Goal: Information Seeking & Learning: Check status

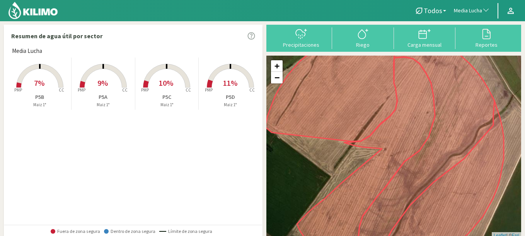
click at [462, 10] on span "Media Lucha" at bounding box center [468, 11] width 28 height 8
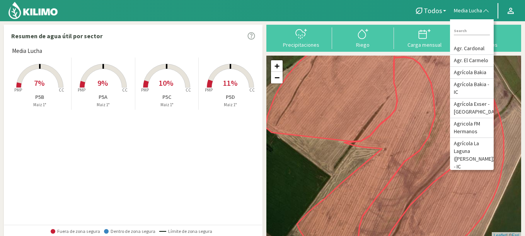
click at [464, 32] on input at bounding box center [472, 31] width 36 height 8
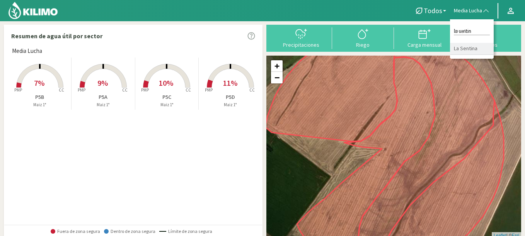
type input "la sentin"
click at [479, 48] on li "La Sentina" at bounding box center [472, 49] width 44 height 12
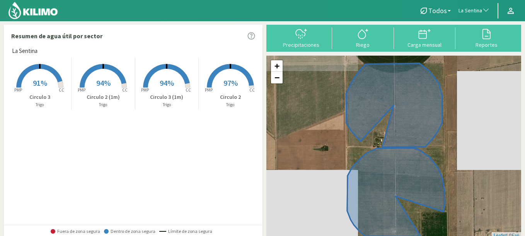
click at [43, 80] on span "91%" at bounding box center [40, 83] width 14 height 10
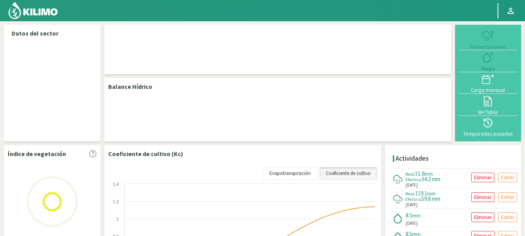
select select "185: Object"
select select "2: Object"
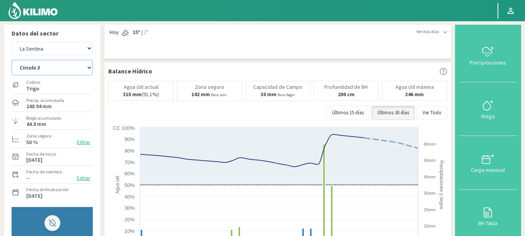
click at [34, 73] on select "Circulo 2 Circulo 2 (1m) Circulo 3 Circulo 3 (1m)" at bounding box center [52, 67] width 81 height 15
click at [43, 71] on select "Circulo 2 Circulo 2 (1m) Circulo 3 Circulo 3 (1m)" at bounding box center [52, 67] width 81 height 15
click at [12, 42] on select "Agr. Cardonal Agr. El Carmelo Agrícola Bakia Agrícola Bakia - IC Agrícola Exser…" at bounding box center [52, 49] width 81 height 14
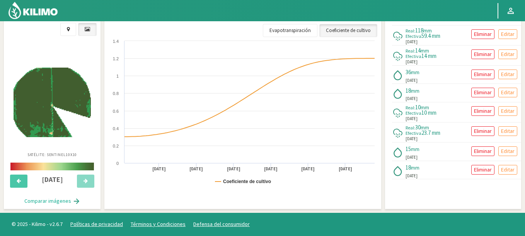
select select "317: Object"
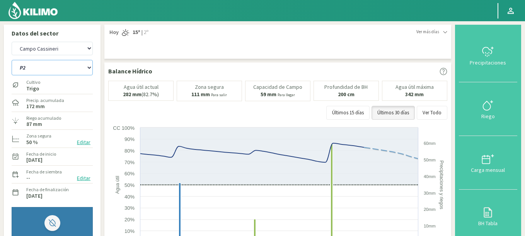
click at [12, 60] on select "P1 P2 R4 Riego 2" at bounding box center [52, 67] width 81 height 15
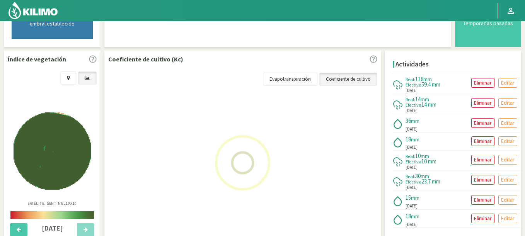
scroll to position [303, 0]
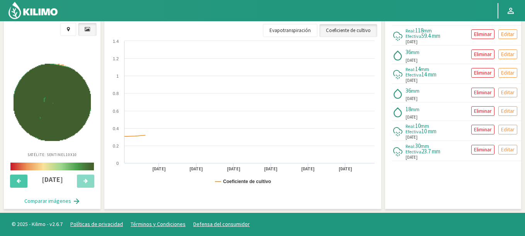
select select "4: Object"
select select "597: Object"
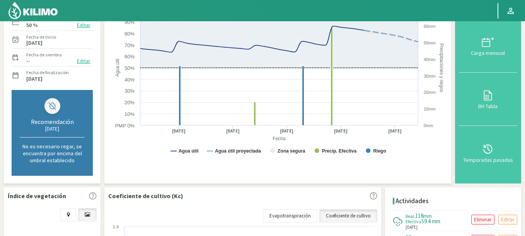
scroll to position [0, 0]
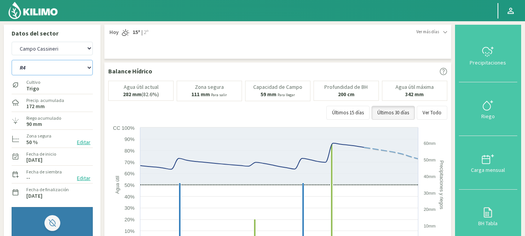
click at [12, 60] on select "P1 P2 R4 Riego 2" at bounding box center [52, 67] width 81 height 15
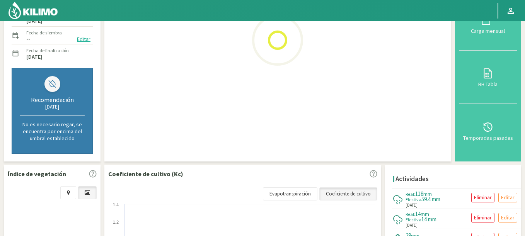
scroll to position [303, 0]
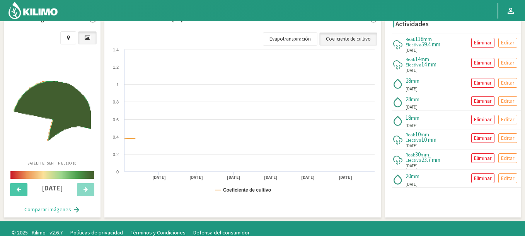
select select "9: Object"
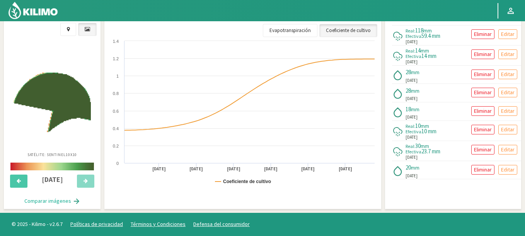
select select "877: Object"
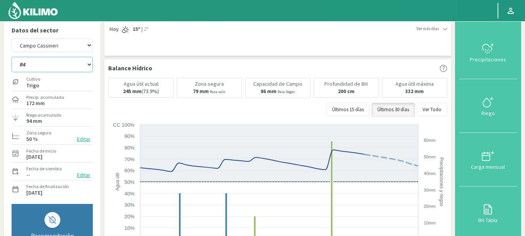
scroll to position [0, 0]
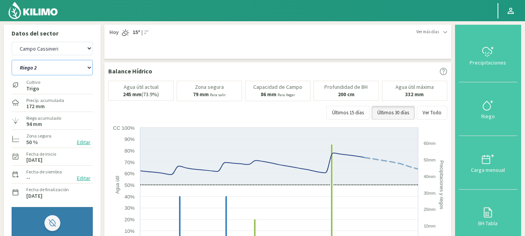
click at [12, 60] on select "P1 P2 R4 Riego 2" at bounding box center [52, 67] width 81 height 15
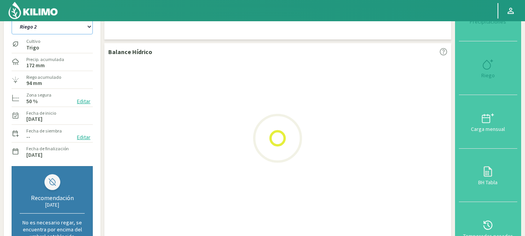
scroll to position [93, 0]
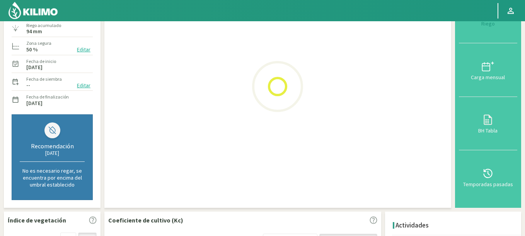
select select "14: Object"
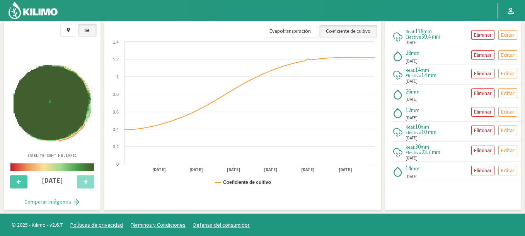
scroll to position [303, 0]
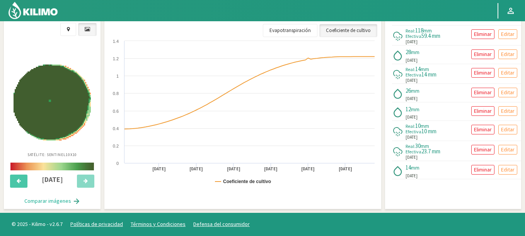
select select "1157: Object"
select select "19: Object"
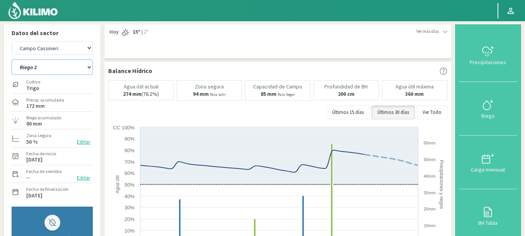
scroll to position [0, 0]
click at [58, 47] on select "Agr. Cardonal Agr. El Carmelo Agrícola Bakia Agrícola Bakia - IC Agrícola Exser…" at bounding box center [52, 49] width 81 height 14
drag, startPoint x: 53, startPoint y: 49, endPoint x: 68, endPoint y: 51, distance: 15.5
click at [68, 51] on select "Agr. Cardonal Agr. El Carmelo Agrícola Bakia Agrícola Bakia - IC Agrícola Exser…" at bounding box center [52, 49] width 81 height 14
select select "1151: Object"
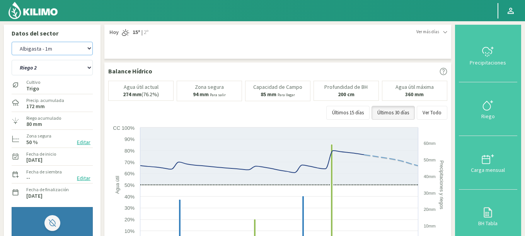
click at [12, 42] on select "Agr. Cardonal Agr. El Carmelo Agrícola Bakia Agrícola Bakia - IC Agrícola Exser…" at bounding box center [52, 49] width 81 height 14
click at [52, 14] on img at bounding box center [33, 10] width 51 height 19
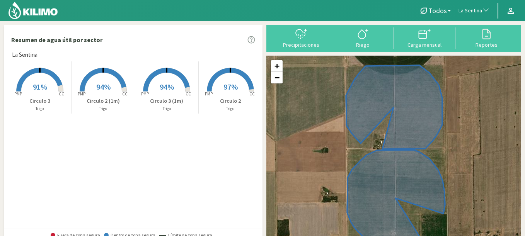
click at [462, 9] on span "La Sentina" at bounding box center [470, 11] width 24 height 8
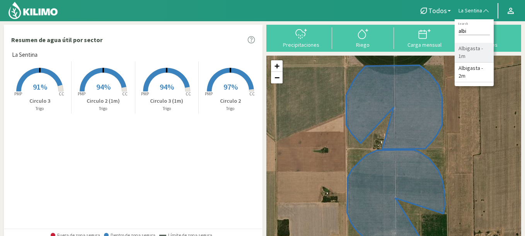
type input "albi"
click at [468, 51] on li "Albigasta - 1m" at bounding box center [474, 53] width 39 height 20
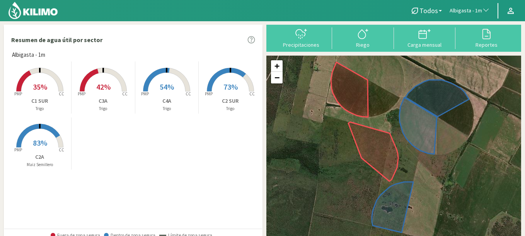
click at [461, 10] on span "Albigasta - 1m" at bounding box center [466, 11] width 32 height 8
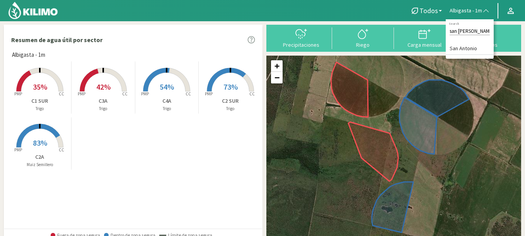
type input "san antonio"
click at [470, 51] on li "San Antonio" at bounding box center [470, 49] width 48 height 12
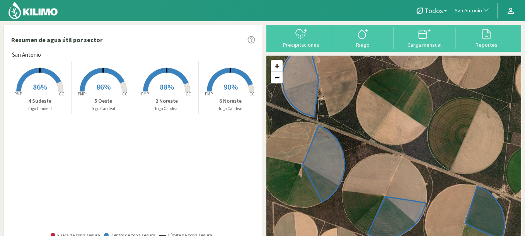
click at [244, 82] on rect at bounding box center [230, 92] width 62 height 62
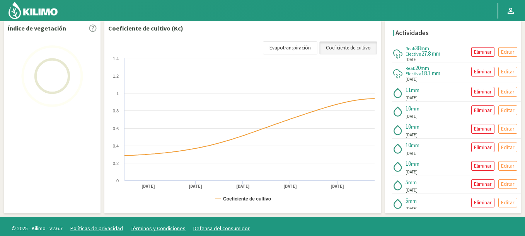
scroll to position [129, 0]
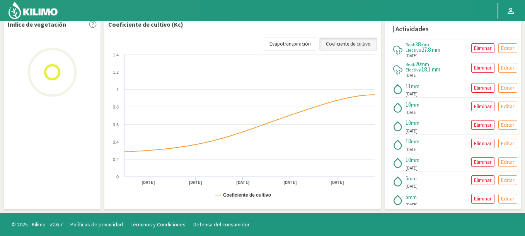
select select "233: Object"
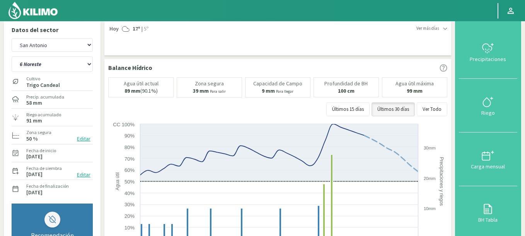
scroll to position [0, 0]
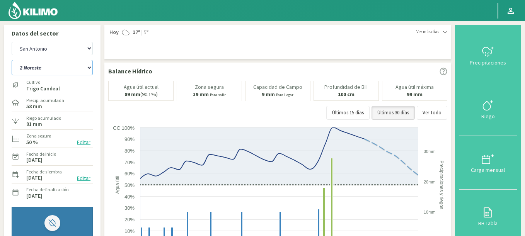
click at [12, 60] on select "2 Noreste 4 Sudeste 5 Oeste 6 Noreste" at bounding box center [52, 67] width 81 height 15
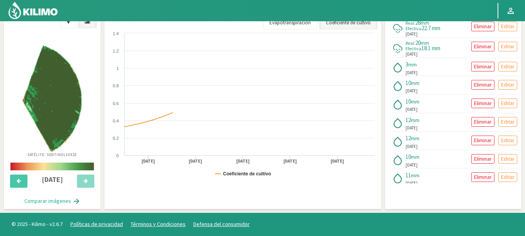
scroll to position [289, 0]
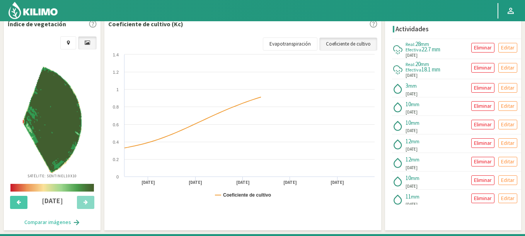
select select "3: Object"
select select "513: Object"
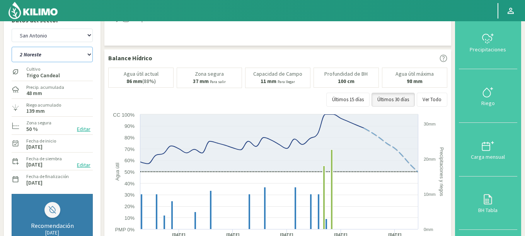
scroll to position [11, 0]
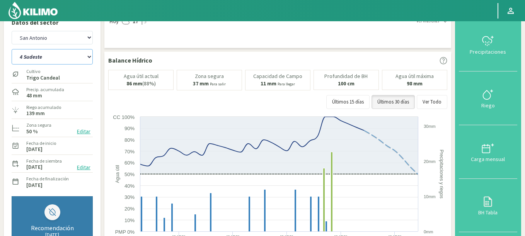
click at [12, 49] on select "2 Noreste 4 Sudeste 5 Oeste 6 Noreste" at bounding box center [52, 56] width 81 height 15
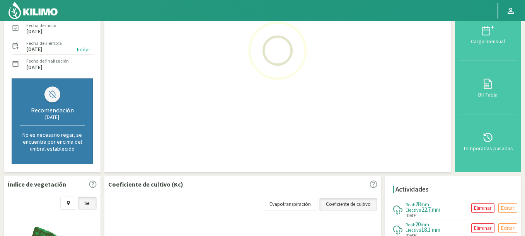
scroll to position [196, 0]
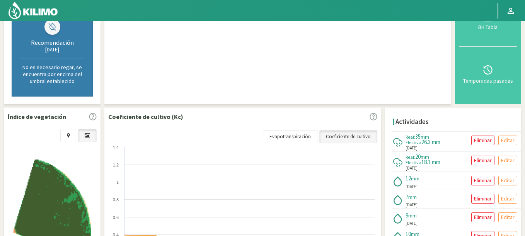
select select "4: Object"
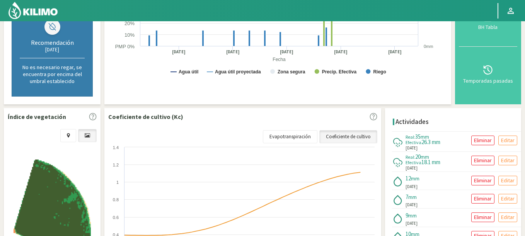
scroll to position [307, 0]
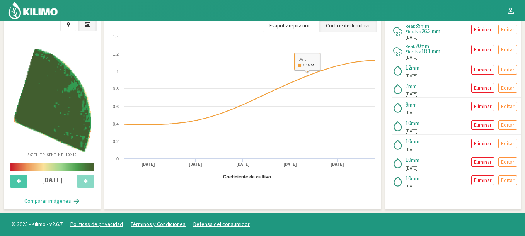
select select "793: Object"
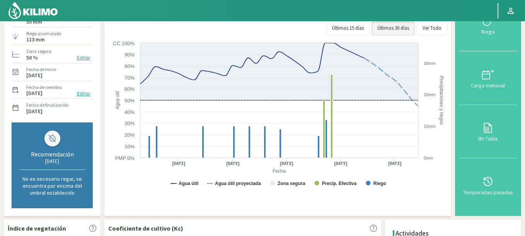
scroll to position [0, 0]
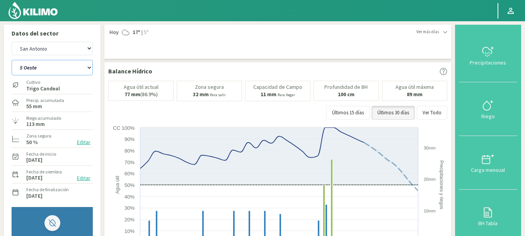
click at [12, 60] on select "2 Noreste 4 Sudeste 5 Oeste 6 Noreste" at bounding box center [52, 67] width 81 height 15
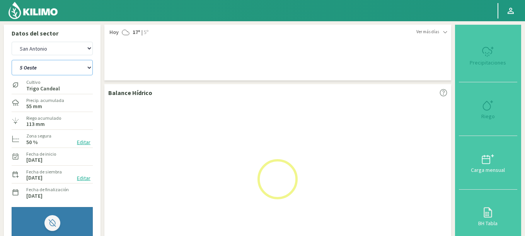
select select "9: Object"
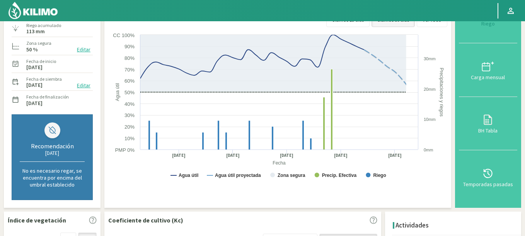
select select "1073: Object"
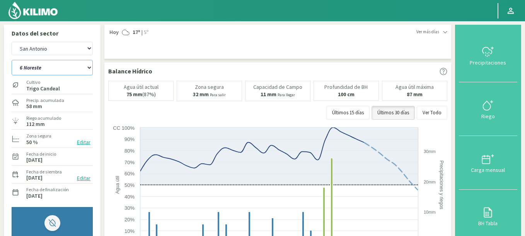
click at [12, 60] on select "2 Noreste 4 Sudeste 5 Oeste 6 Noreste" at bounding box center [52, 67] width 81 height 15
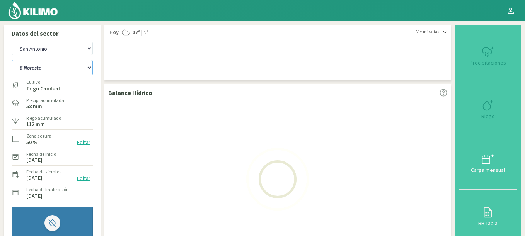
select select "14: Object"
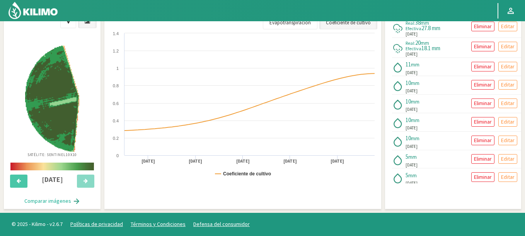
select select "1353: Object"
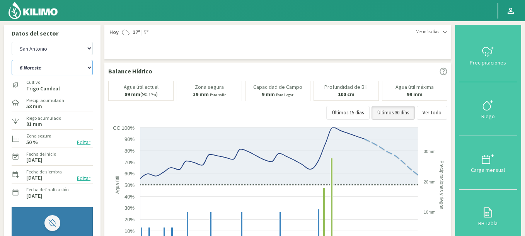
drag, startPoint x: 67, startPoint y: 72, endPoint x: 64, endPoint y: 69, distance: 4.1
click at [64, 69] on select "2 Noreste 4 Sudeste 5 Oeste 6 Noreste" at bounding box center [52, 67] width 81 height 15
click at [12, 60] on select "2 Noreste 4 Sudeste 5 Oeste 6 Noreste" at bounding box center [52, 67] width 81 height 15
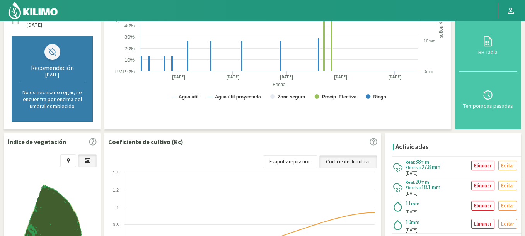
scroll to position [32, 0]
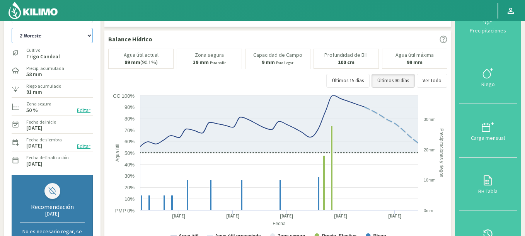
click at [12, 28] on select "2 Noreste 4 Sudeste 5 Oeste 6 Noreste" at bounding box center [52, 35] width 81 height 15
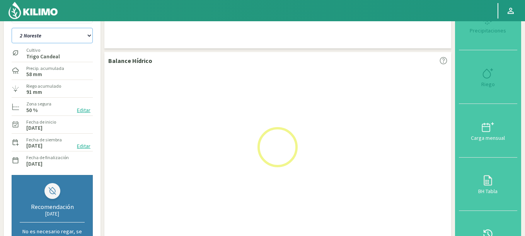
select select "19: Object"
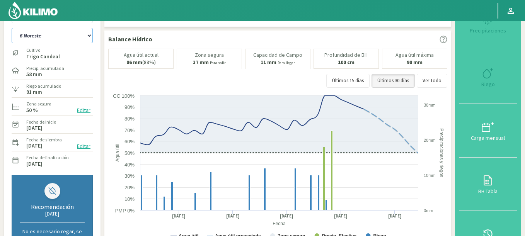
select select "1633: Object"
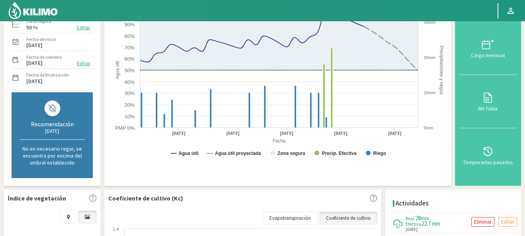
scroll to position [29, 0]
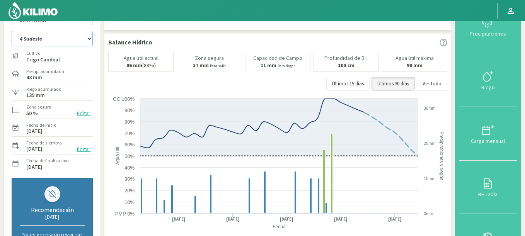
click at [12, 31] on select "2 Noreste 4 Sudeste 5 Oeste 6 Noreste" at bounding box center [52, 38] width 81 height 15
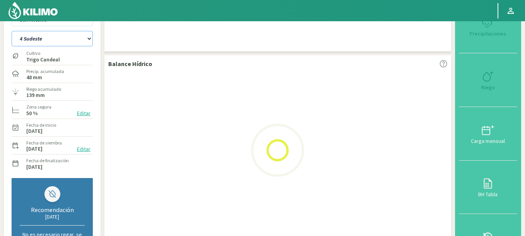
select select "20: Object"
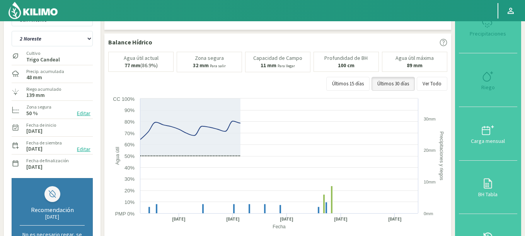
select select "1913: Object"
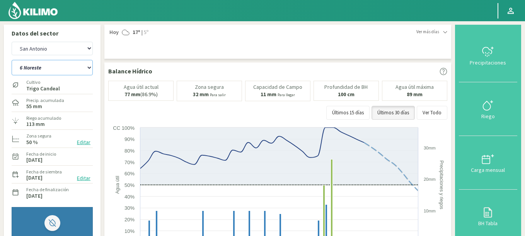
click at [12, 60] on select "2 Noreste 4 Sudeste 5 Oeste 6 Noreste" at bounding box center [52, 67] width 81 height 15
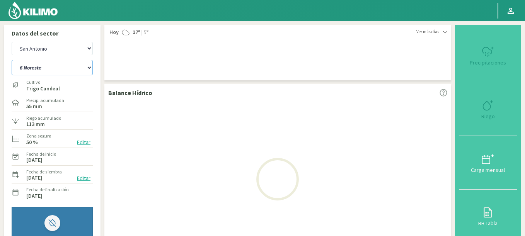
select select "25: Object"
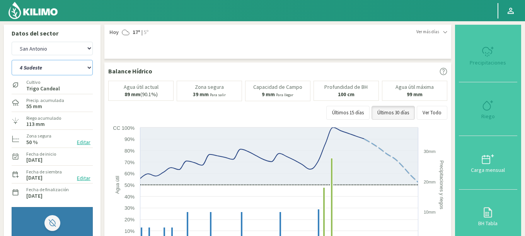
select select "2193: Object"
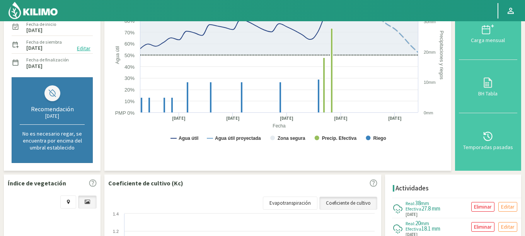
select select "31: Object"
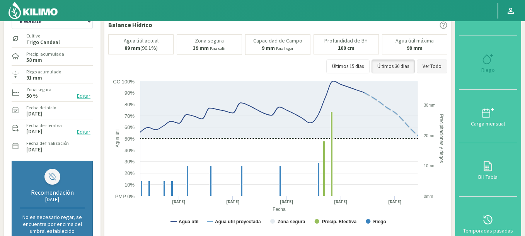
click at [432, 62] on button "Ver Todo" at bounding box center [432, 67] width 31 height 14
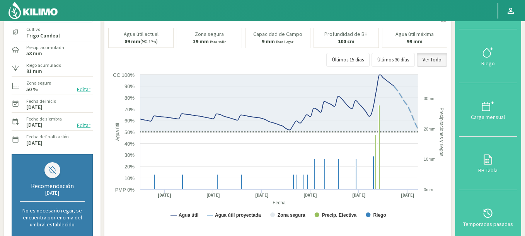
scroll to position [32, 0]
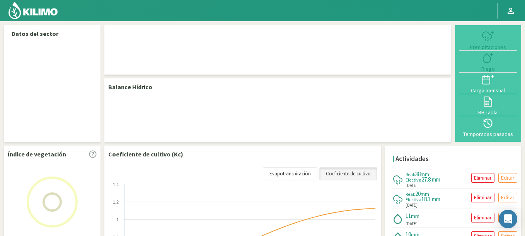
select select "233: Object"
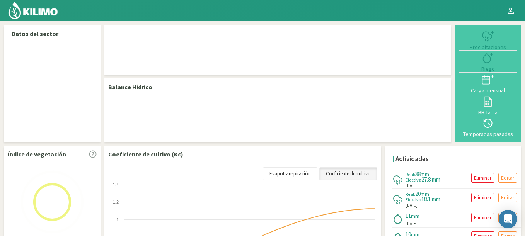
select select "3: Object"
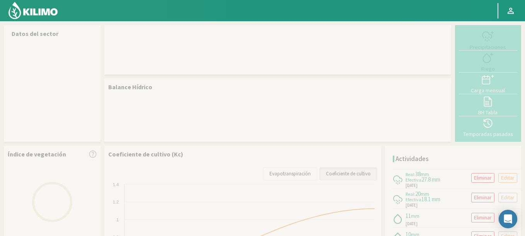
scroll to position [0, 0]
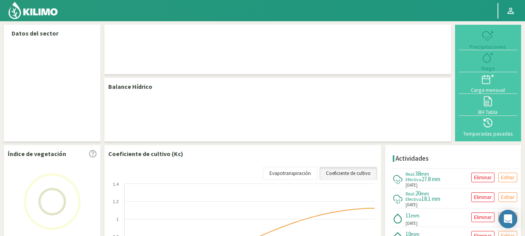
select select "233: Object"
select select "3: Object"
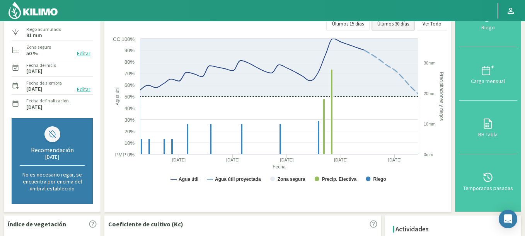
scroll to position [46, 0]
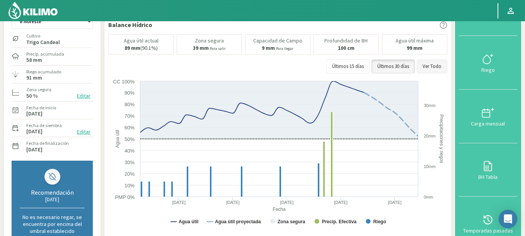
click at [433, 66] on button "Ver Todo" at bounding box center [432, 67] width 31 height 14
